Goal: Task Accomplishment & Management: Use online tool/utility

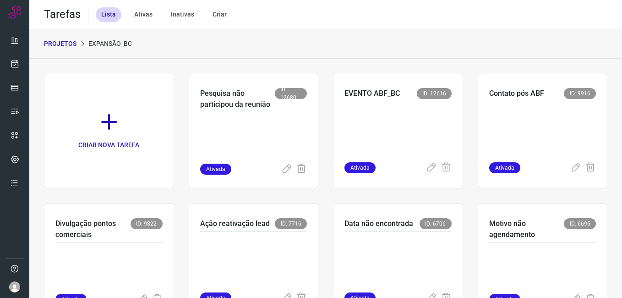
scroll to position [43, 0]
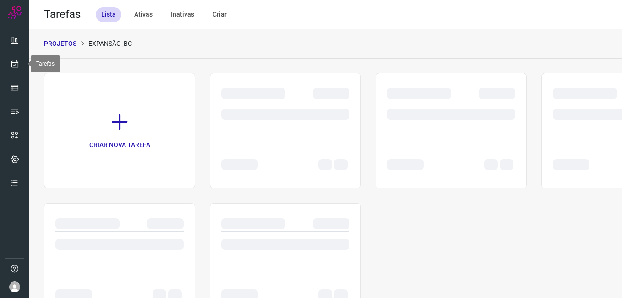
drag, startPoint x: 13, startPoint y: 62, endPoint x: 51, endPoint y: 68, distance: 38.5
click at [13, 62] on icon at bounding box center [15, 63] width 10 height 9
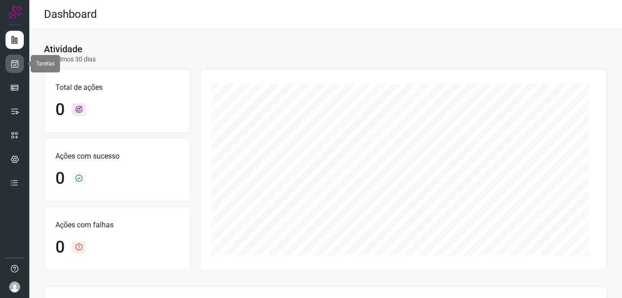
click at [18, 65] on icon at bounding box center [15, 63] width 10 height 9
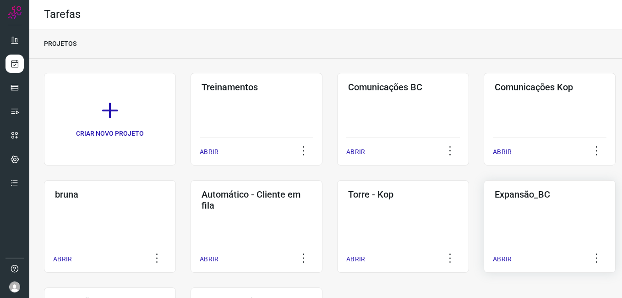
click at [504, 217] on div "Expansão_BC ABRIR" at bounding box center [549, 226] width 132 height 92
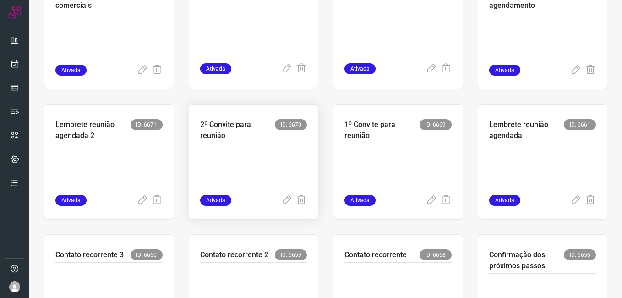
click at [255, 186] on p at bounding box center [253, 172] width 107 height 46
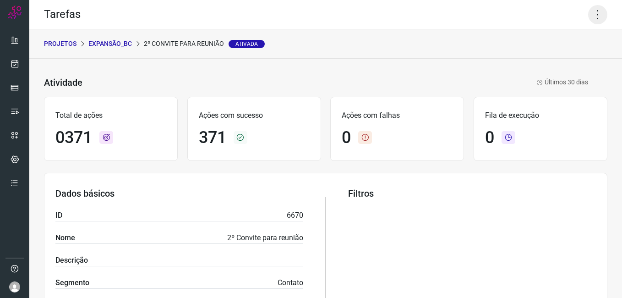
click at [588, 17] on icon at bounding box center [597, 14] width 19 height 19
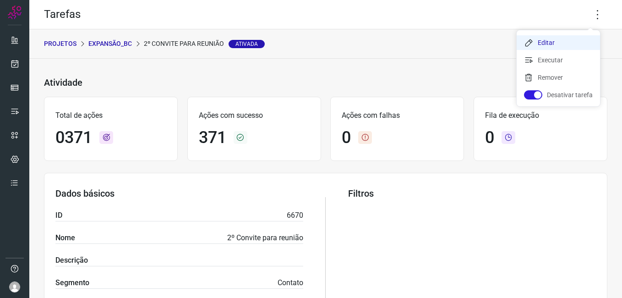
drag, startPoint x: 542, startPoint y: 45, endPoint x: 532, endPoint y: 49, distance: 10.0
click at [542, 45] on li "Editar" at bounding box center [557, 42] width 83 height 15
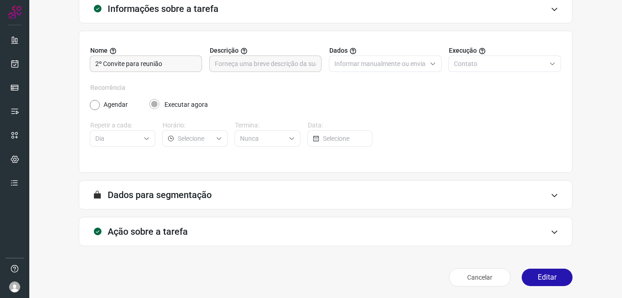
scroll to position [60, 0]
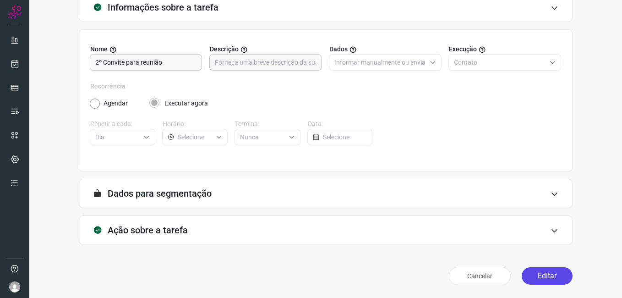
click at [528, 267] on button "Editar" at bounding box center [546, 275] width 51 height 17
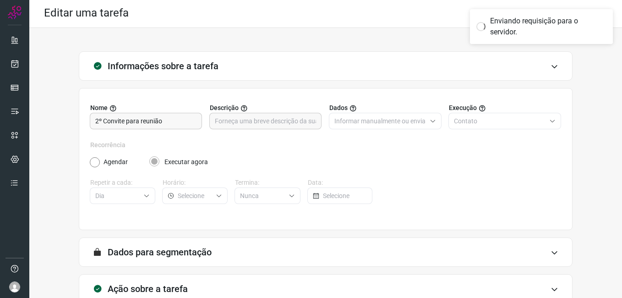
scroll to position [0, 0]
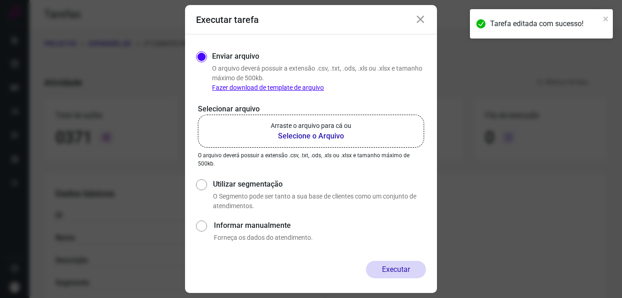
click at [314, 138] on b "Selecione o Arquivo" at bounding box center [311, 135] width 81 height 11
click at [0, 0] on input "Arraste o arquivo para cá ou Selecione o Arquivo" at bounding box center [0, 0] width 0 height 0
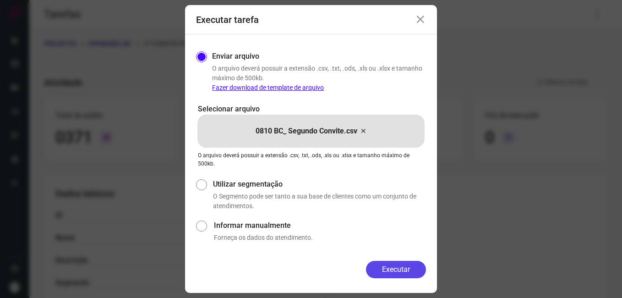
drag, startPoint x: 371, startPoint y: 266, endPoint x: 359, endPoint y: 267, distance: 11.5
click at [371, 267] on button "Executar" at bounding box center [396, 268] width 60 height 17
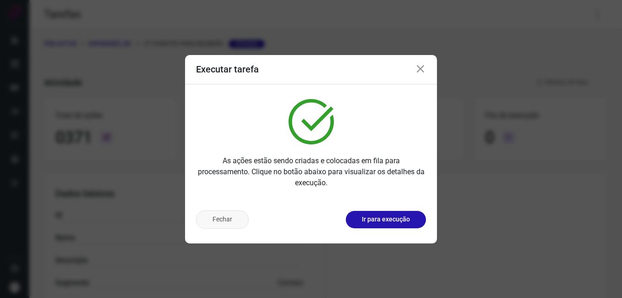
click at [216, 221] on button "Fechar" at bounding box center [222, 219] width 53 height 18
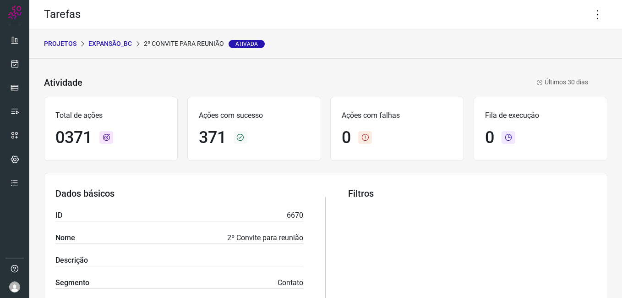
click at [114, 44] on p "Expansão_BC" at bounding box center [109, 44] width 43 height 10
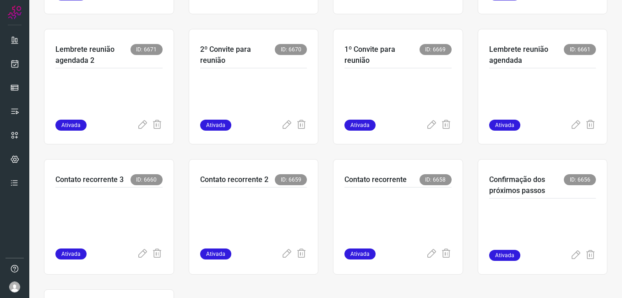
scroll to position [320, 0]
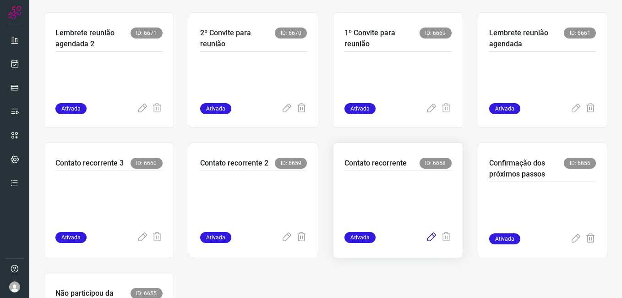
click at [426, 235] on icon at bounding box center [431, 237] width 11 height 11
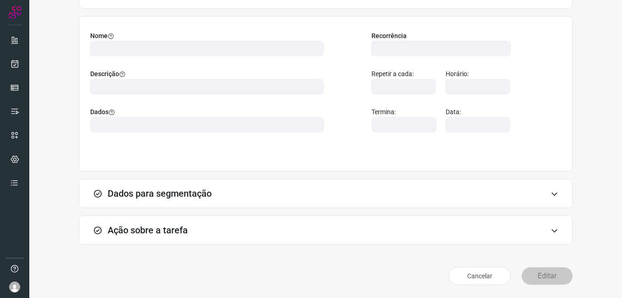
scroll to position [60, 0]
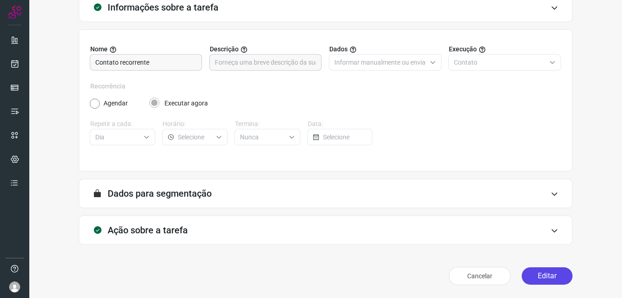
click at [533, 280] on button "Editar" at bounding box center [546, 275] width 51 height 17
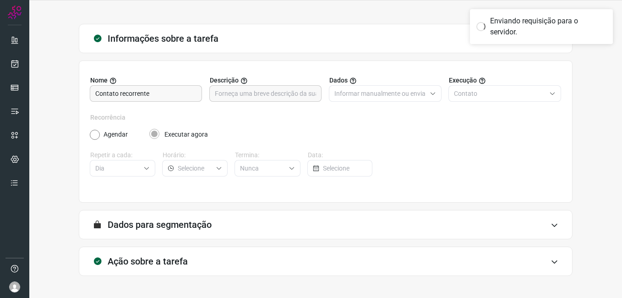
scroll to position [0, 0]
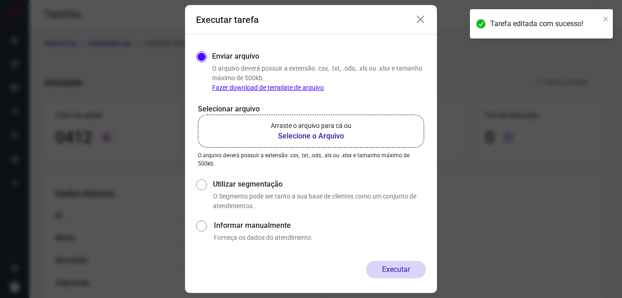
click at [285, 135] on b "Selecione o Arquivo" at bounding box center [311, 135] width 81 height 11
click at [0, 0] on input "Arraste o arquivo para cá ou Selecione o Arquivo" at bounding box center [0, 0] width 0 height 0
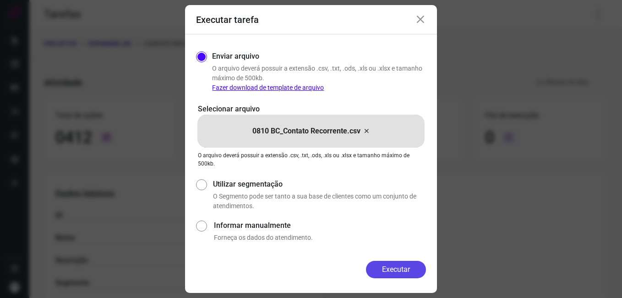
click at [367, 271] on button "Executar" at bounding box center [396, 268] width 60 height 17
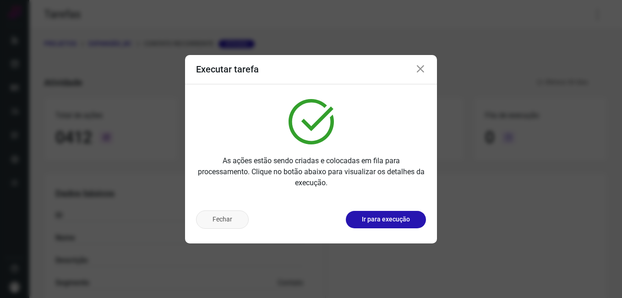
click at [226, 219] on button "Fechar" at bounding box center [222, 219] width 53 height 18
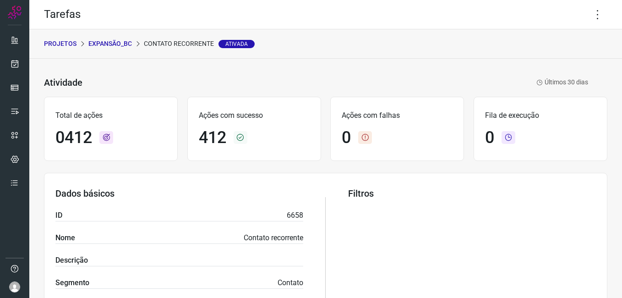
click at [105, 47] on p "Expansão_BC" at bounding box center [109, 44] width 43 height 10
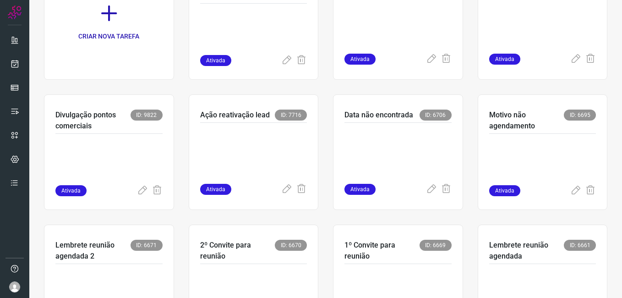
scroll to position [364, 0]
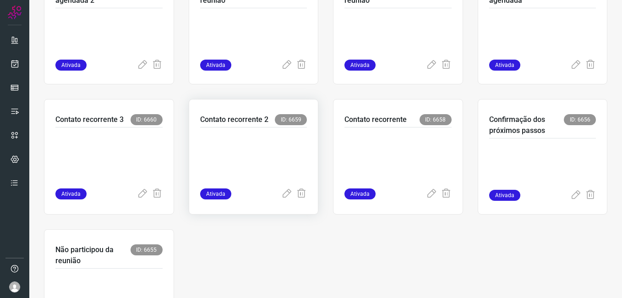
click at [279, 199] on div "Contato recorrente 2 ID: 6659 Ativada" at bounding box center [254, 156] width 130 height 115
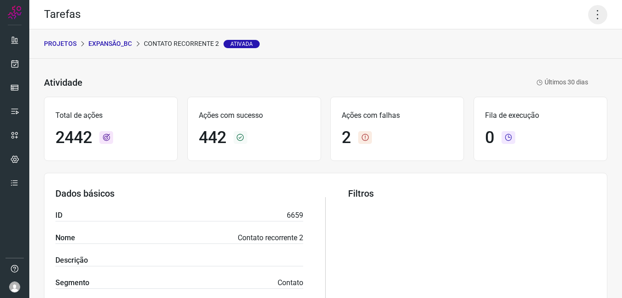
click at [588, 11] on icon at bounding box center [597, 14] width 19 height 19
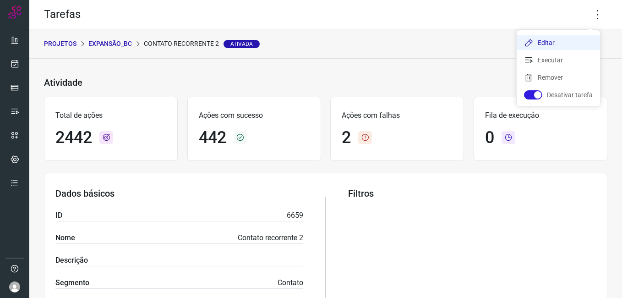
click at [549, 38] on li "Editar" at bounding box center [557, 42] width 83 height 15
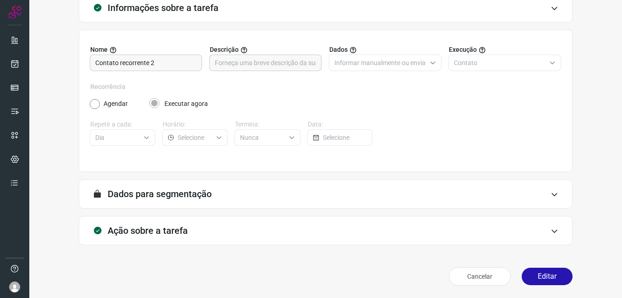
scroll to position [60, 0]
click at [526, 271] on button "Editar" at bounding box center [546, 275] width 51 height 17
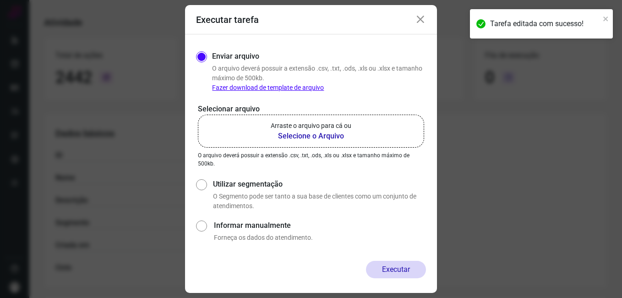
click at [295, 136] on b "Selecione o Arquivo" at bounding box center [311, 135] width 81 height 11
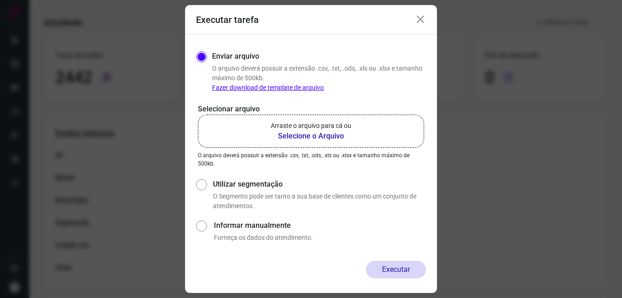
drag, startPoint x: 295, startPoint y: 136, endPoint x: 283, endPoint y: 135, distance: 11.5
click at [283, 135] on b "Selecione o Arquivo" at bounding box center [311, 135] width 81 height 11
click at [0, 0] on input "Arraste o arquivo para cá ou Selecione o Arquivo" at bounding box center [0, 0] width 0 height 0
click at [422, 22] on icon at bounding box center [420, 19] width 11 height 11
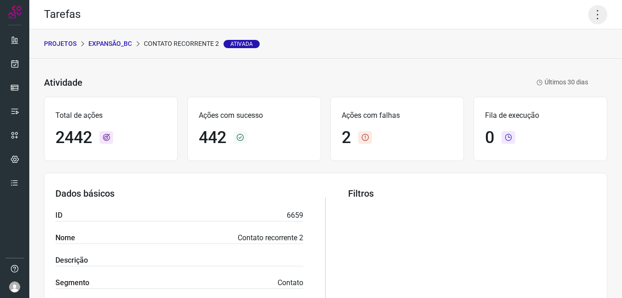
click at [588, 8] on icon at bounding box center [597, 14] width 19 height 19
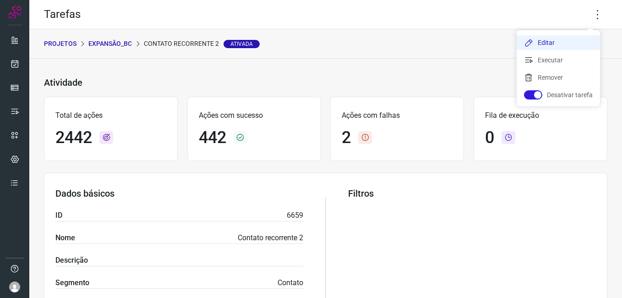
click at [544, 41] on li "Editar" at bounding box center [557, 42] width 83 height 15
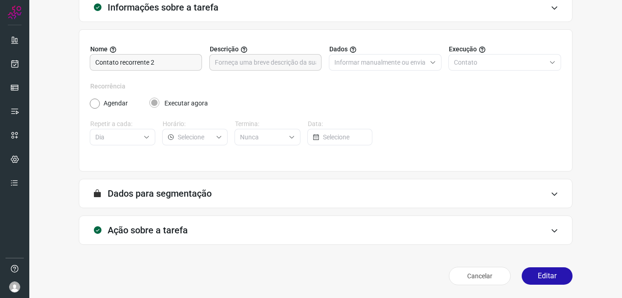
scroll to position [60, 0]
click at [536, 281] on button "Editar" at bounding box center [546, 275] width 51 height 17
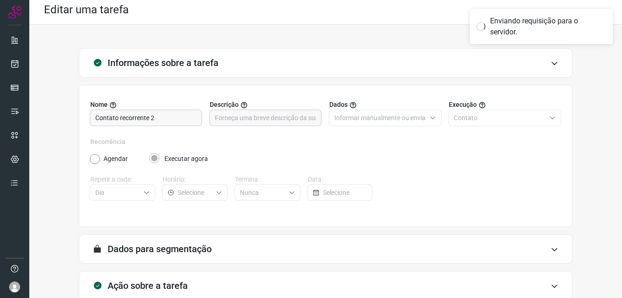
scroll to position [0, 0]
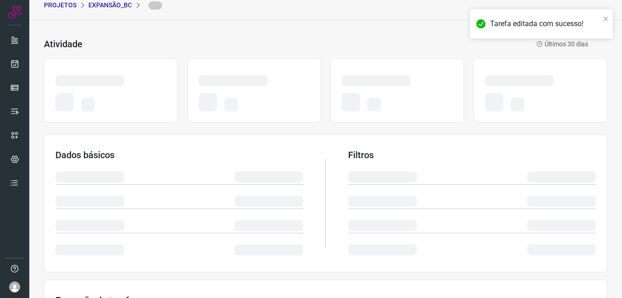
scroll to position [92, 0]
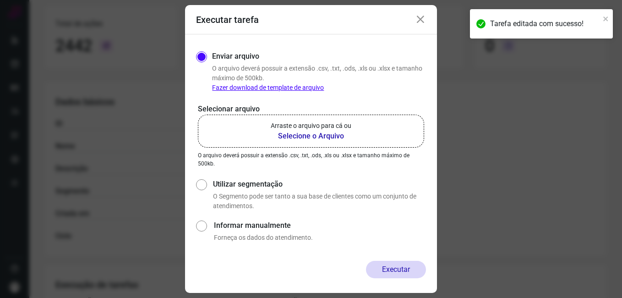
click at [291, 133] on b "Selecione o Arquivo" at bounding box center [311, 135] width 81 height 11
click at [0, 0] on input "Arraste o arquivo para cá ou Selecione o Arquivo" at bounding box center [0, 0] width 0 height 0
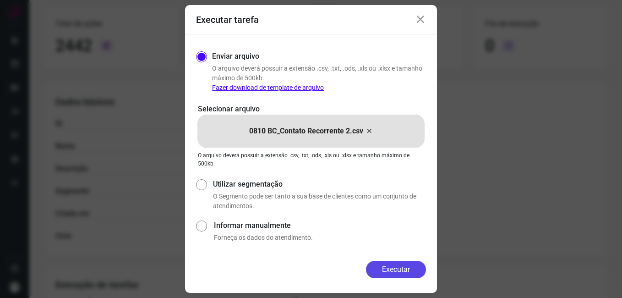
click at [384, 266] on button "Executar" at bounding box center [396, 268] width 60 height 17
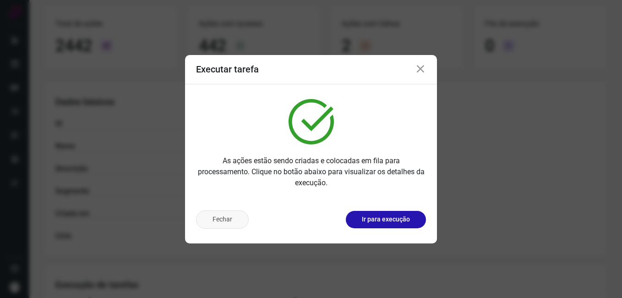
click at [220, 215] on button "Fechar" at bounding box center [222, 219] width 53 height 18
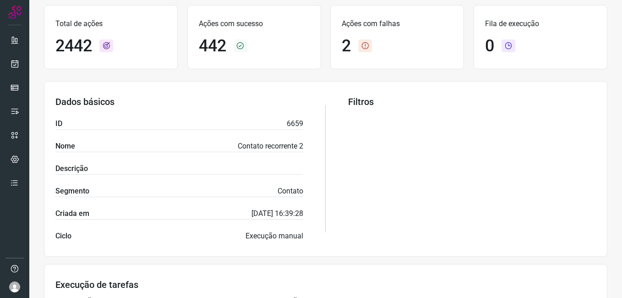
scroll to position [0, 0]
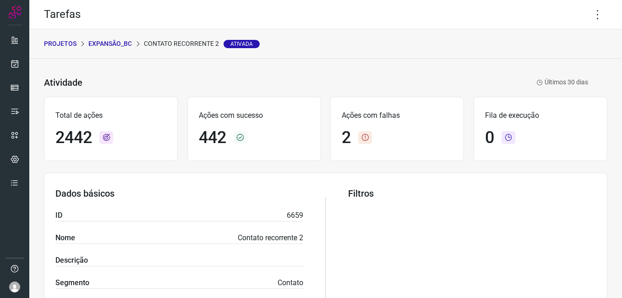
click at [104, 39] on p "Expansão_BC" at bounding box center [109, 44] width 43 height 10
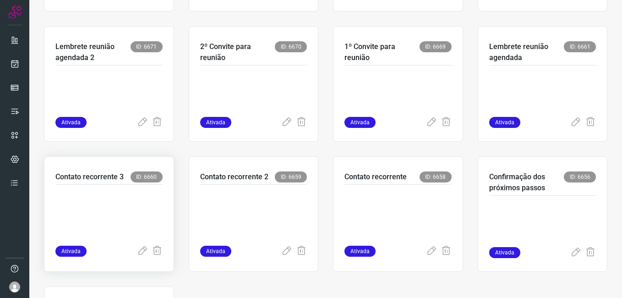
scroll to position [366, 0]
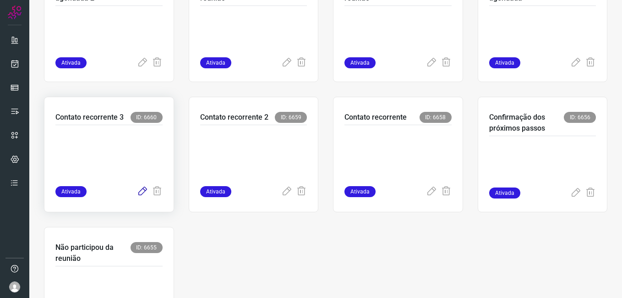
click at [142, 188] on icon at bounding box center [142, 191] width 11 height 11
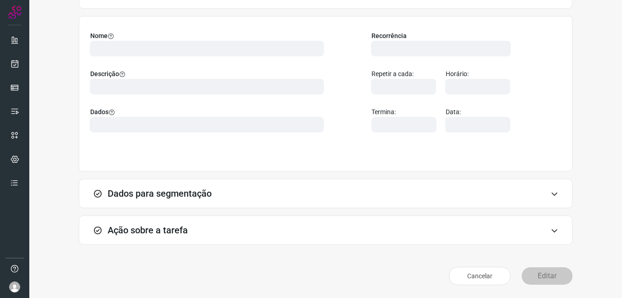
scroll to position [60, 0]
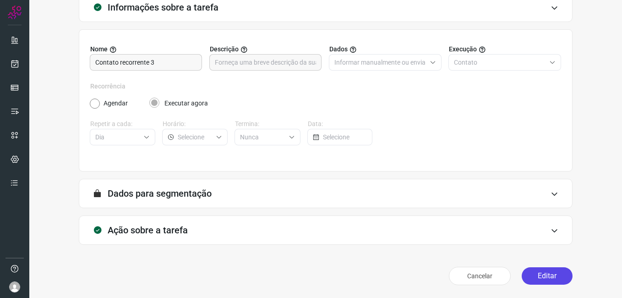
click at [535, 277] on button "Editar" at bounding box center [546, 275] width 51 height 17
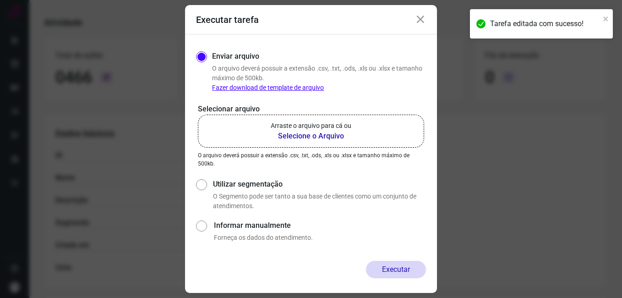
click at [303, 136] on b "Selecione o Arquivo" at bounding box center [311, 135] width 81 height 11
click at [0, 0] on input "Arraste o arquivo para cá ou Selecione o Arquivo" at bounding box center [0, 0] width 0 height 0
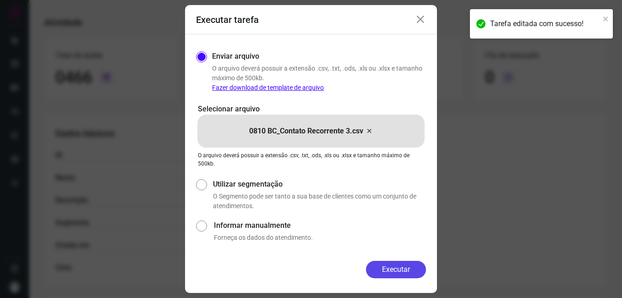
click at [374, 273] on button "Executar" at bounding box center [396, 268] width 60 height 17
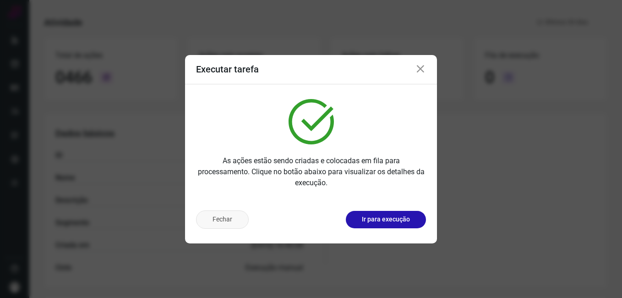
click at [237, 218] on button "Fechar" at bounding box center [222, 219] width 53 height 18
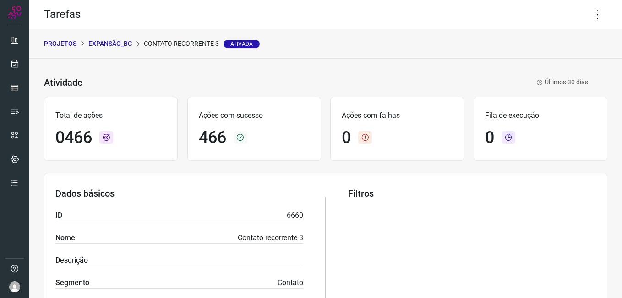
click at [122, 48] on p "Expansão_BC" at bounding box center [109, 44] width 43 height 10
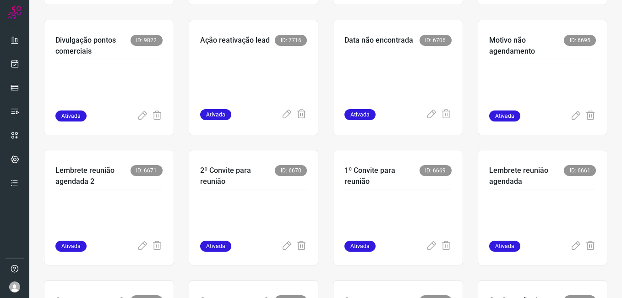
scroll to position [137, 0]
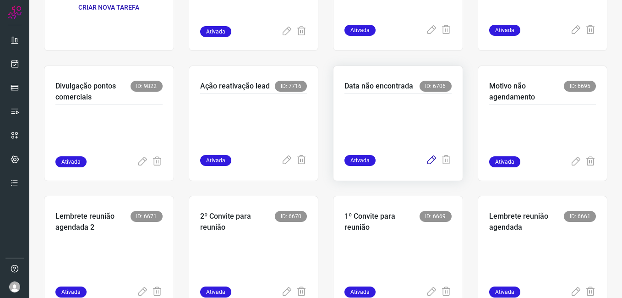
click at [428, 159] on icon at bounding box center [431, 160] width 11 height 11
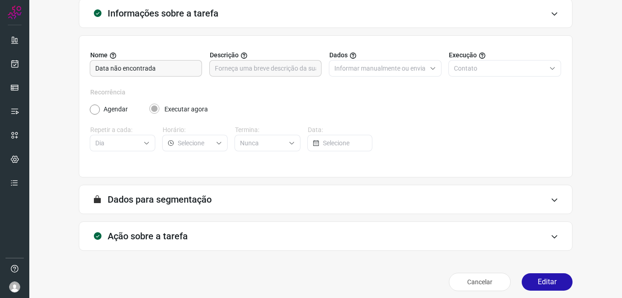
scroll to position [60, 0]
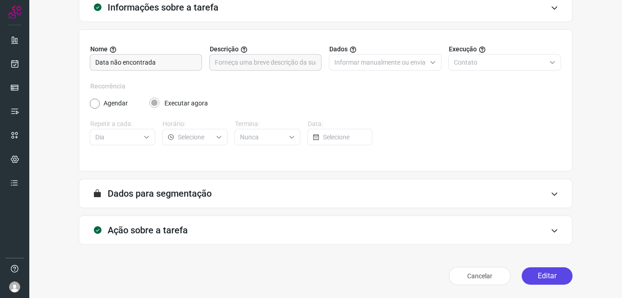
click at [532, 271] on button "Editar" at bounding box center [546, 275] width 51 height 17
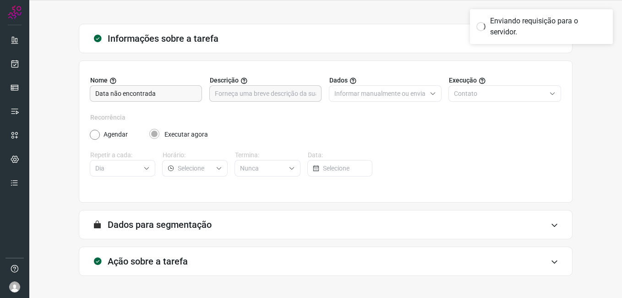
scroll to position [0, 0]
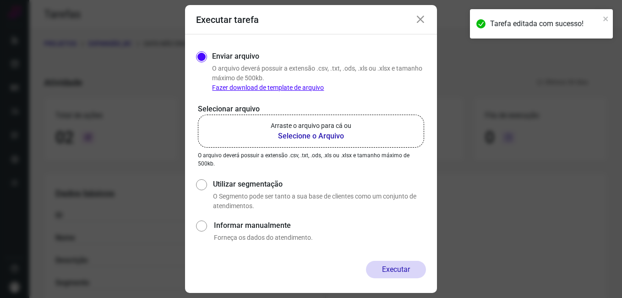
click at [292, 138] on b "Selecione o Arquivo" at bounding box center [311, 135] width 81 height 11
click at [0, 0] on input "Arraste o arquivo para cá ou Selecione o Arquivo" at bounding box center [0, 0] width 0 height 0
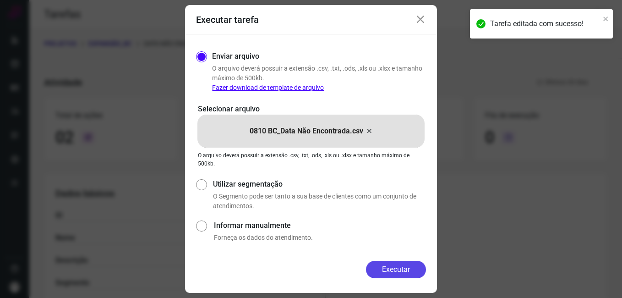
click at [374, 267] on button "Executar" at bounding box center [396, 268] width 60 height 17
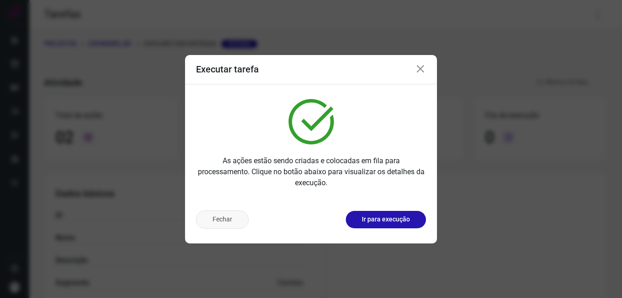
click at [217, 218] on button "Fechar" at bounding box center [222, 219] width 53 height 18
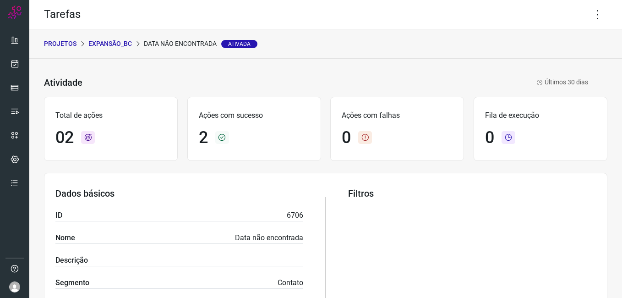
click at [111, 47] on p "Expansão_BC" at bounding box center [109, 44] width 43 height 10
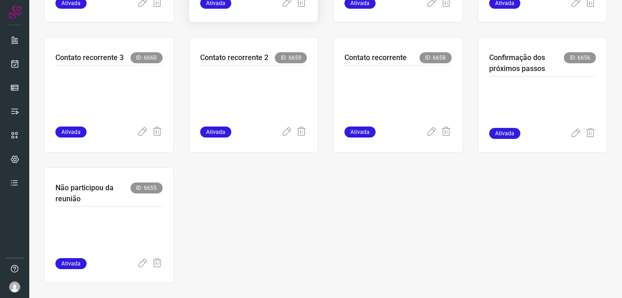
scroll to position [434, 0]
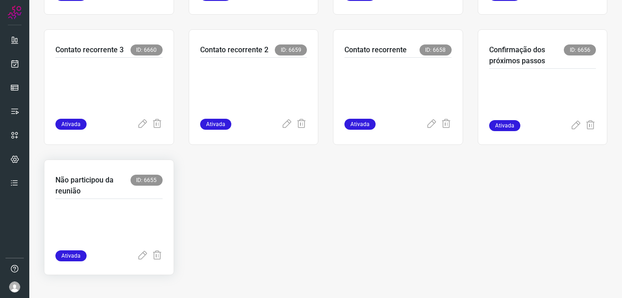
click at [129, 232] on p at bounding box center [108, 227] width 107 height 46
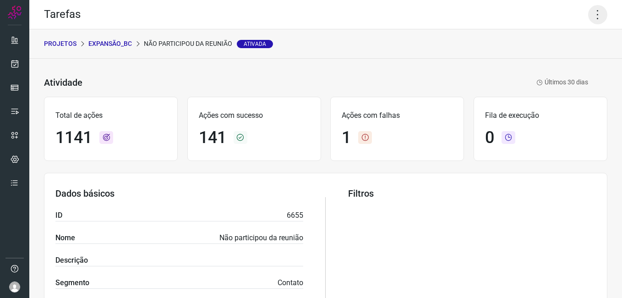
click at [591, 22] on icon at bounding box center [597, 14] width 19 height 19
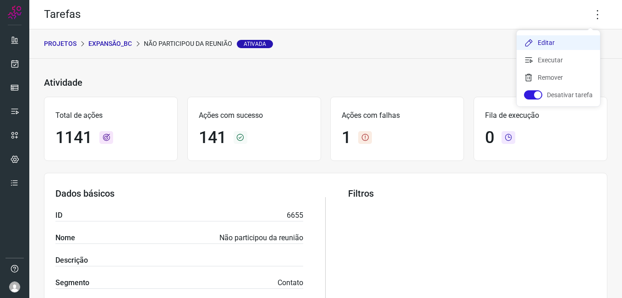
click at [554, 40] on li "Editar" at bounding box center [557, 42] width 83 height 15
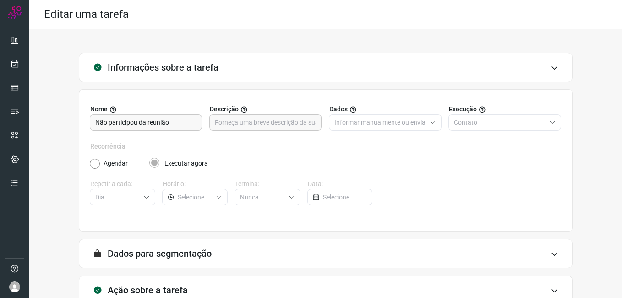
scroll to position [60, 0]
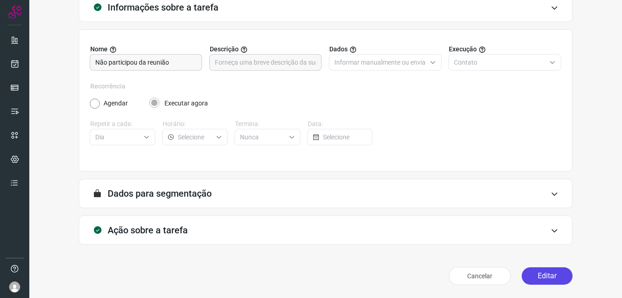
click at [542, 280] on button "Editar" at bounding box center [546, 275] width 51 height 17
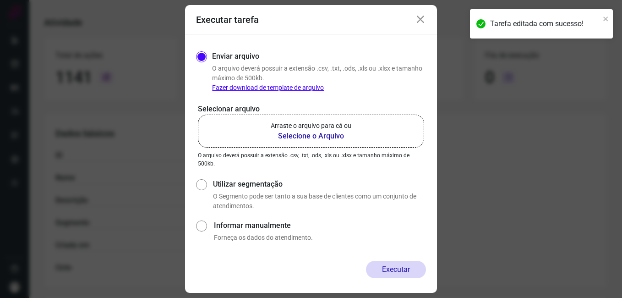
click at [303, 134] on b "Selecione o Arquivo" at bounding box center [311, 135] width 81 height 11
click at [0, 0] on input "Arraste o arquivo para cá ou Selecione o Arquivo" at bounding box center [0, 0] width 0 height 0
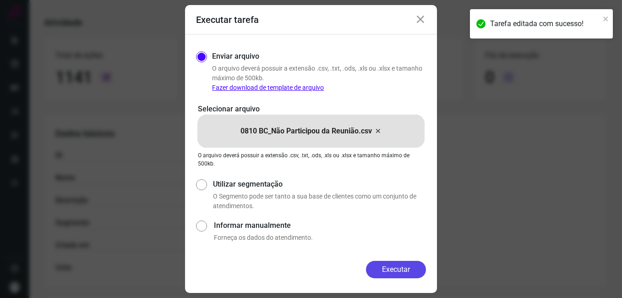
click at [367, 267] on button "Executar" at bounding box center [396, 268] width 60 height 17
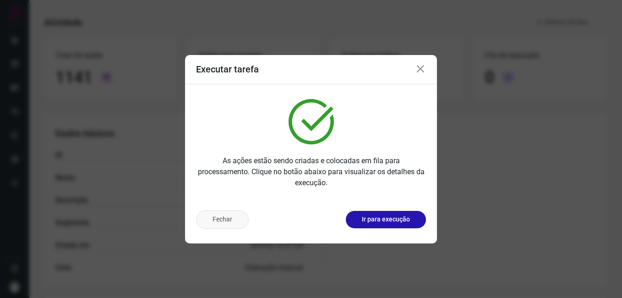
click at [221, 225] on button "Fechar" at bounding box center [222, 219] width 53 height 18
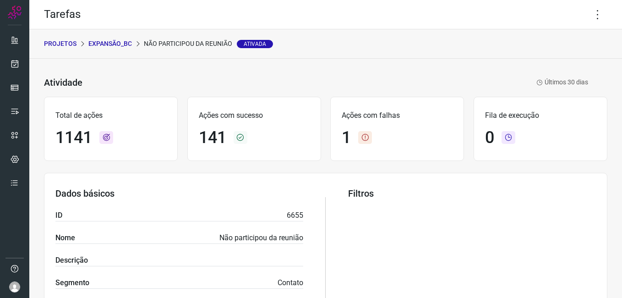
click at [126, 46] on p "Expansão_BC" at bounding box center [109, 44] width 43 height 10
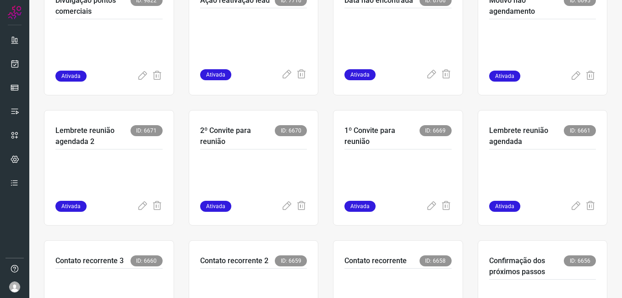
scroll to position [229, 0]
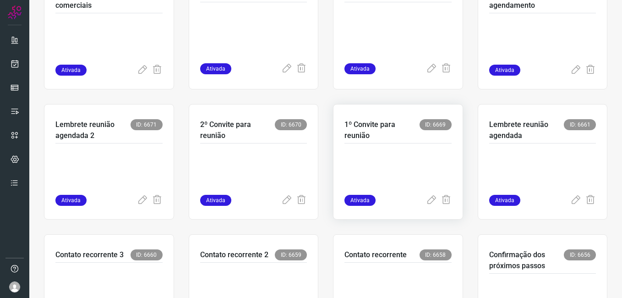
click at [387, 168] on p at bounding box center [397, 172] width 107 height 46
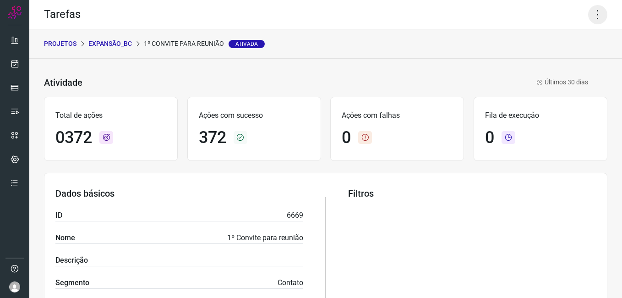
click at [590, 19] on icon at bounding box center [597, 14] width 19 height 19
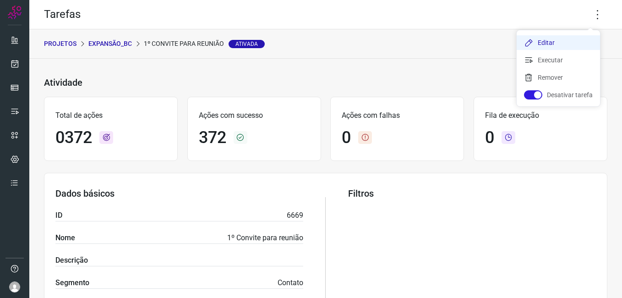
click at [558, 37] on li "Editar" at bounding box center [557, 42] width 83 height 15
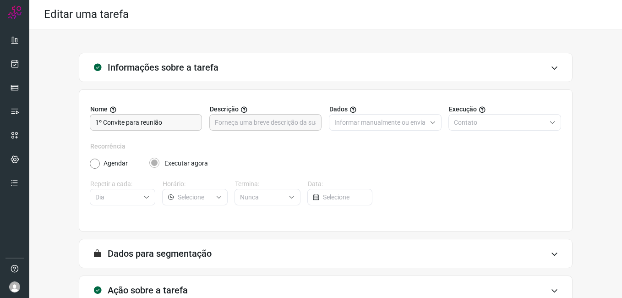
scroll to position [60, 0]
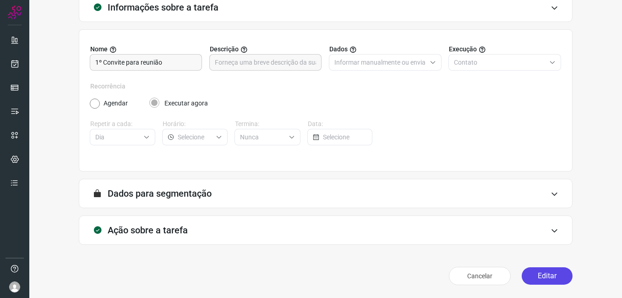
click at [533, 276] on button "Editar" at bounding box center [546, 275] width 51 height 17
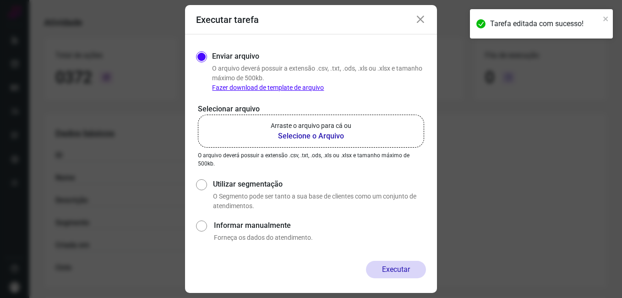
click at [286, 139] on b "Selecione o Arquivo" at bounding box center [311, 135] width 81 height 11
click at [0, 0] on input "Arraste o arquivo para cá ou Selecione o Arquivo" at bounding box center [0, 0] width 0 height 0
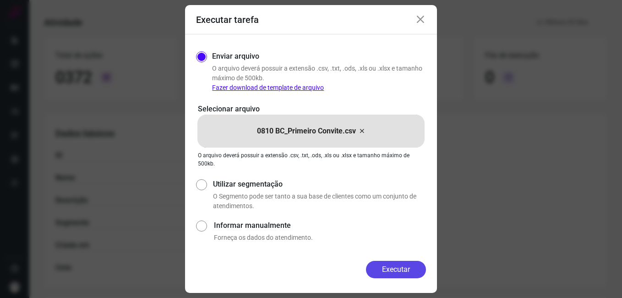
click at [390, 272] on button "Executar" at bounding box center [396, 268] width 60 height 17
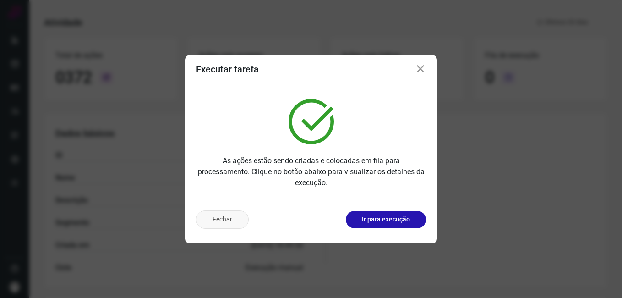
click at [219, 223] on button "Fechar" at bounding box center [222, 219] width 53 height 18
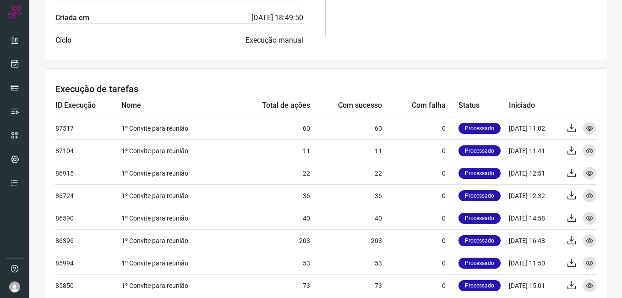
scroll to position [289, 0]
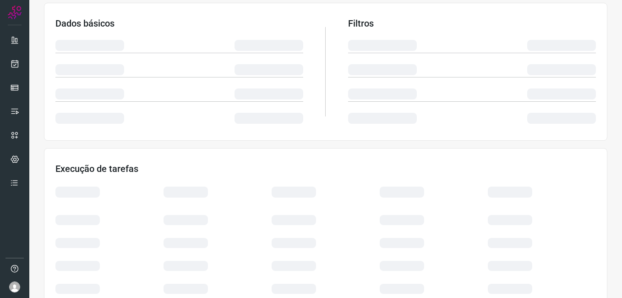
scroll to position [192, 0]
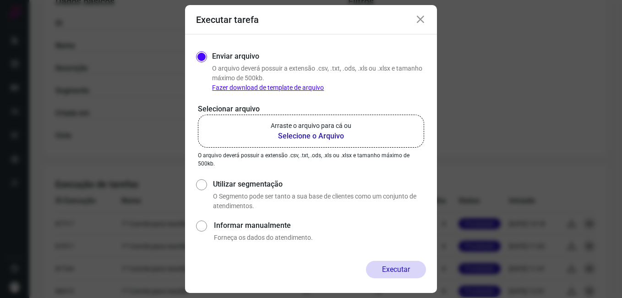
click at [417, 22] on icon at bounding box center [420, 19] width 11 height 11
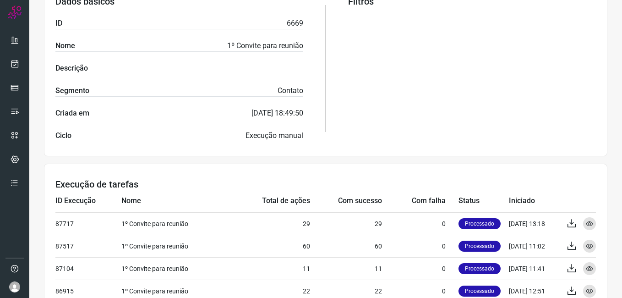
scroll to position [17, 0]
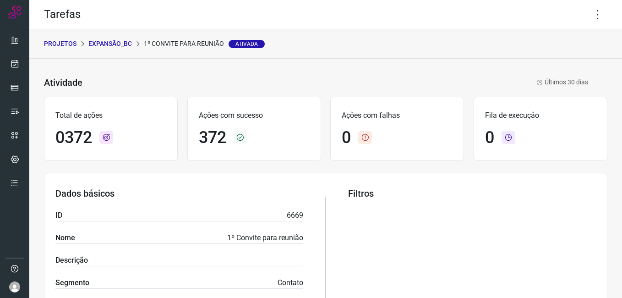
drag, startPoint x: 191, startPoint y: 121, endPoint x: 121, endPoint y: 41, distance: 106.4
click at [121, 41] on p "Expansão_BC" at bounding box center [109, 44] width 43 height 10
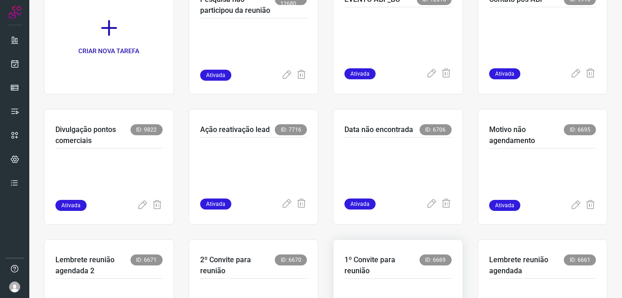
scroll to position [183, 0]
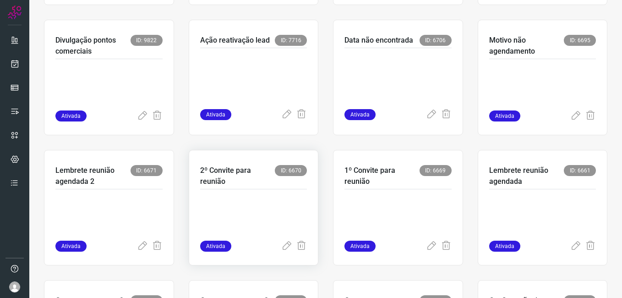
click at [261, 192] on div at bounding box center [253, 214] width 107 height 51
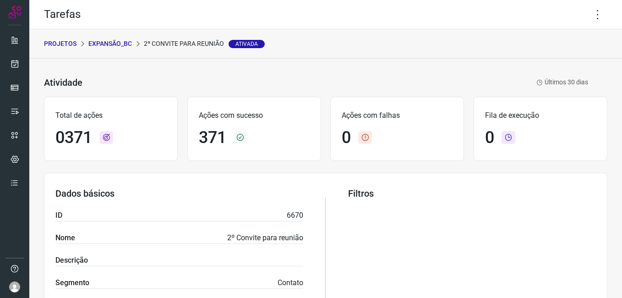
click at [110, 45] on p "Expansão_BC" at bounding box center [109, 44] width 43 height 10
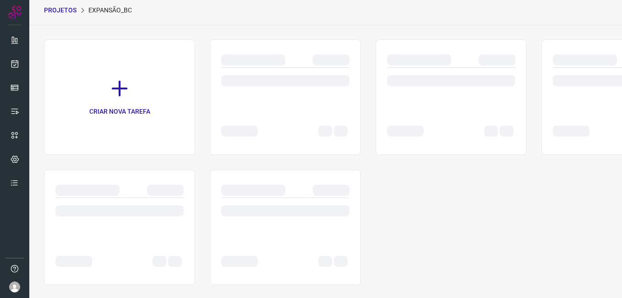
scroll to position [43, 0]
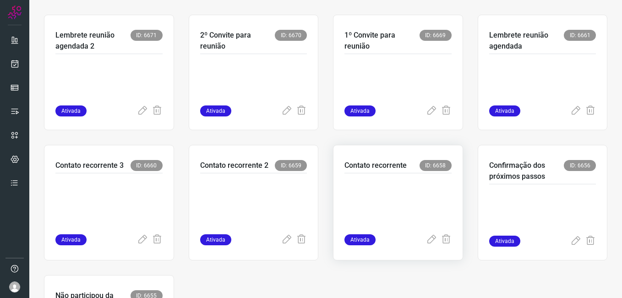
click at [378, 202] on p at bounding box center [397, 202] width 107 height 46
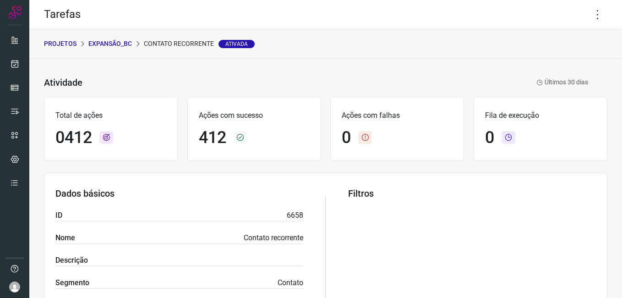
click at [100, 44] on p "Expansão_BC" at bounding box center [109, 44] width 43 height 10
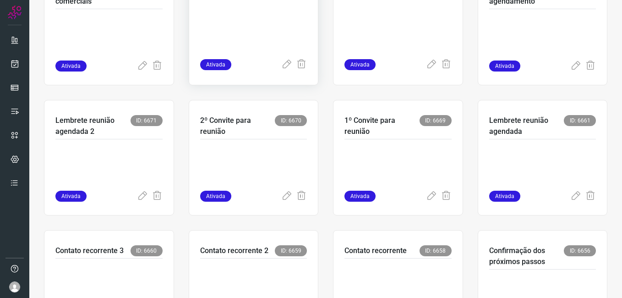
scroll to position [318, 0]
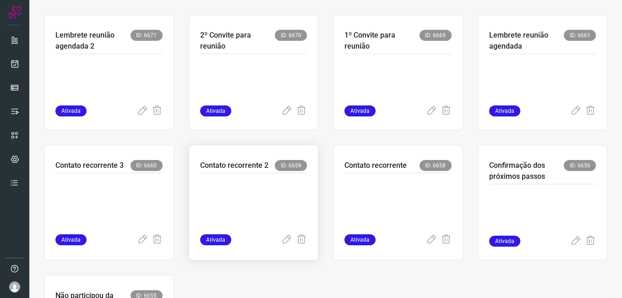
click at [239, 204] on p at bounding box center [253, 202] width 107 height 46
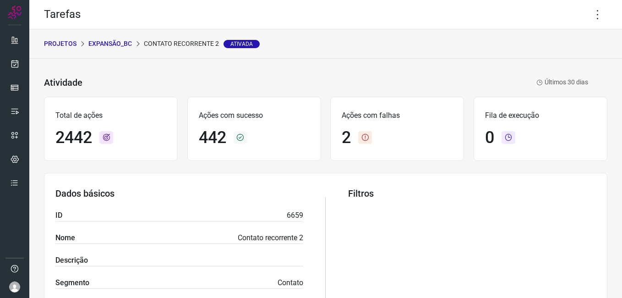
click at [106, 46] on p "Expansão_BC" at bounding box center [109, 44] width 43 height 10
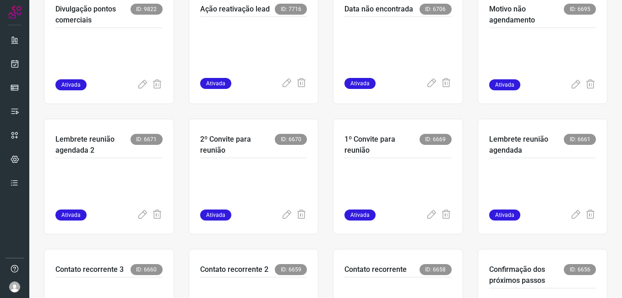
scroll to position [275, 0]
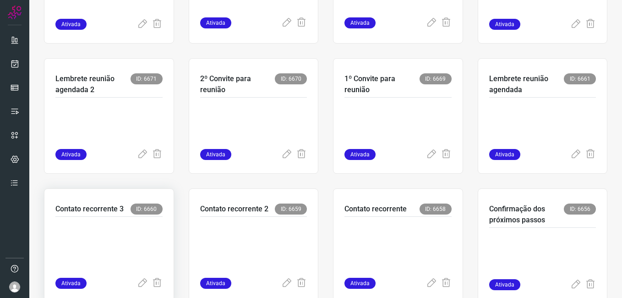
click at [151, 222] on p at bounding box center [108, 245] width 107 height 46
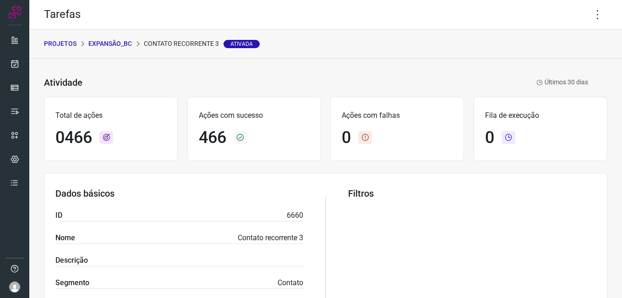
click at [116, 42] on p "Expansão_BC" at bounding box center [109, 44] width 43 height 10
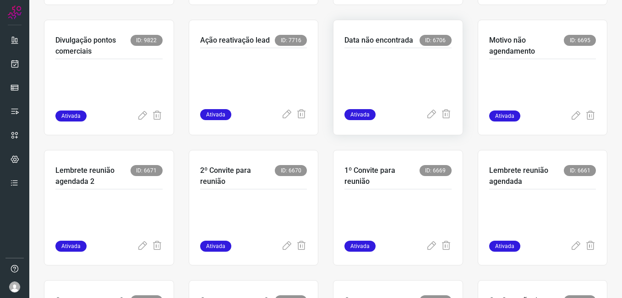
click at [378, 87] on p at bounding box center [397, 77] width 107 height 46
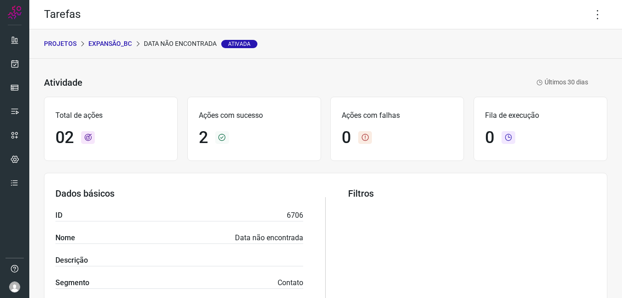
click at [101, 38] on div "PROJETOS Expansão_BC Data não encontrada Ativada" at bounding box center [325, 43] width 592 height 29
click at [110, 42] on p "Expansão_BC" at bounding box center [109, 44] width 43 height 10
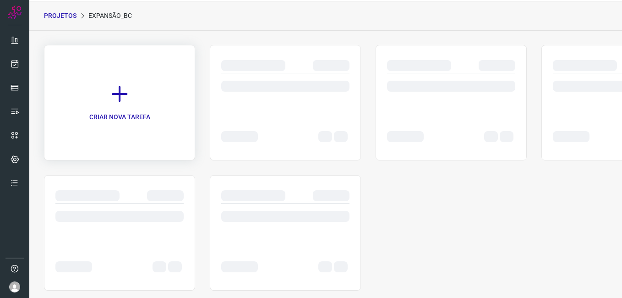
scroll to position [43, 0]
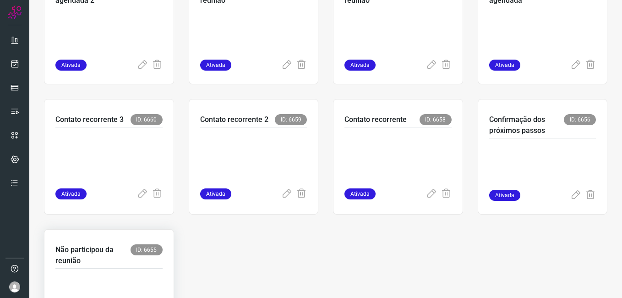
click at [87, 256] on p "Não participou da reunião" at bounding box center [92, 255] width 75 height 22
